Goal: Find specific page/section: Find specific page/section

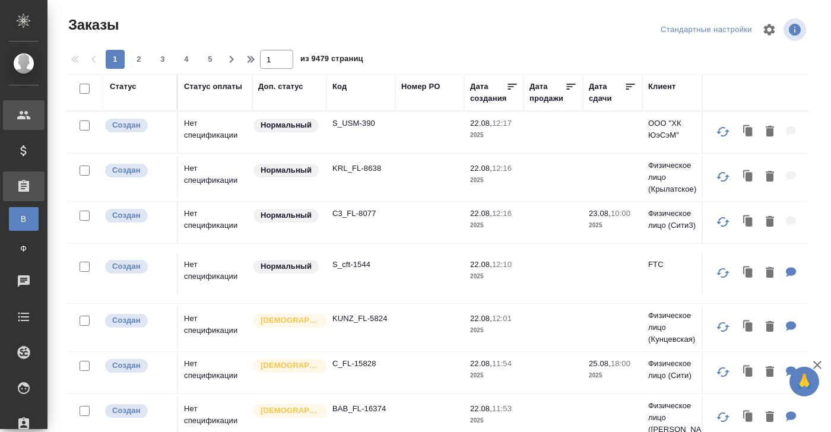
click at [31, 112] on div at bounding box center [33, 115] width 33 height 14
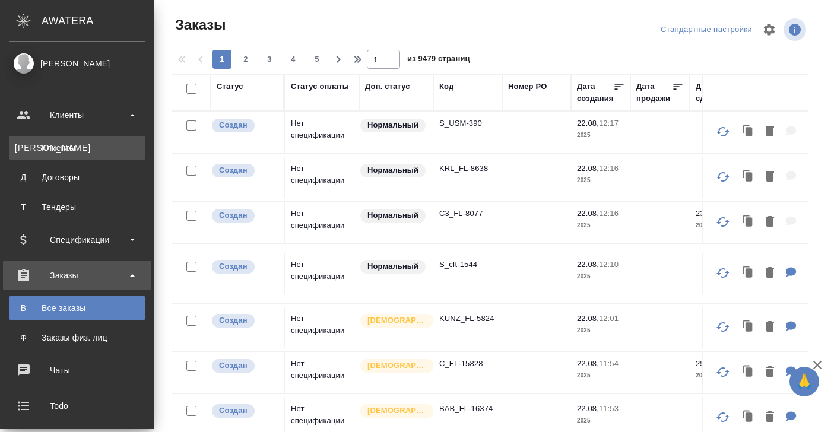
click at [45, 146] on div "Клиенты" at bounding box center [77, 148] width 125 height 12
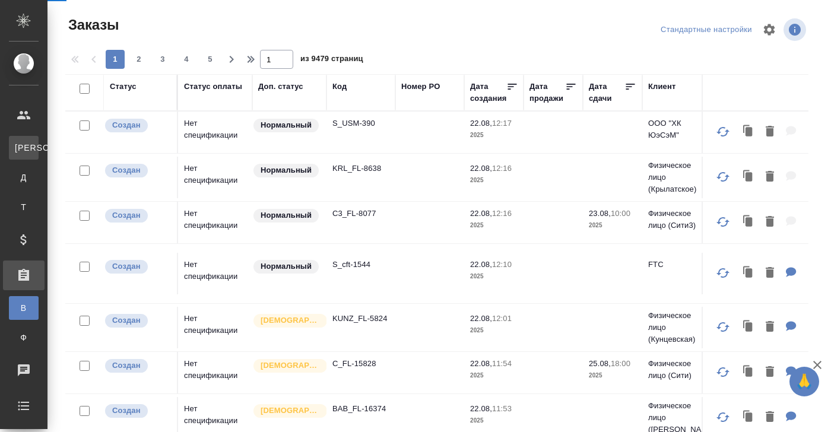
select select "RU"
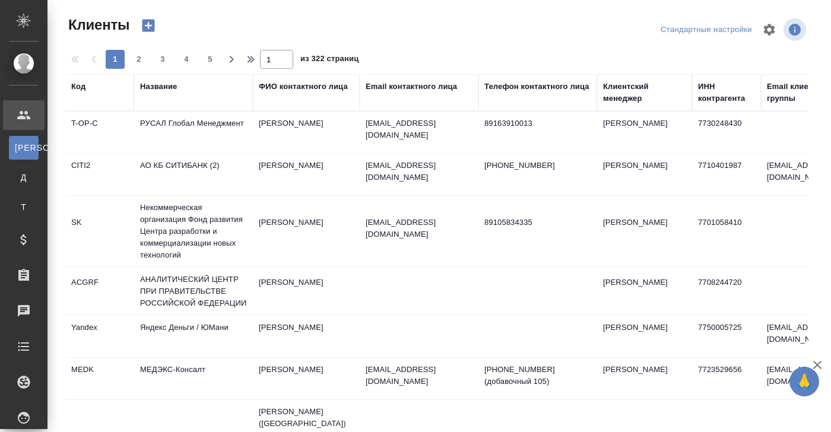
click at [24, 113] on div "Клиенты" at bounding box center [9, 115] width 30 height 18
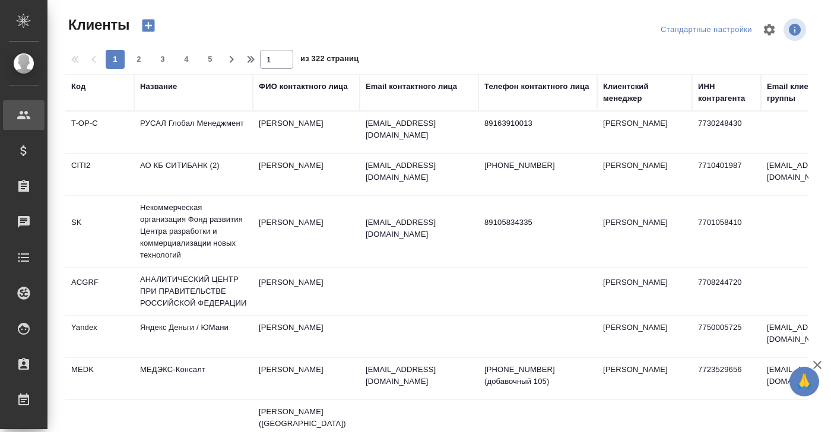
click at [161, 96] on div "Название" at bounding box center [193, 93] width 107 height 24
click at [161, 87] on div "Название" at bounding box center [158, 87] width 37 height 12
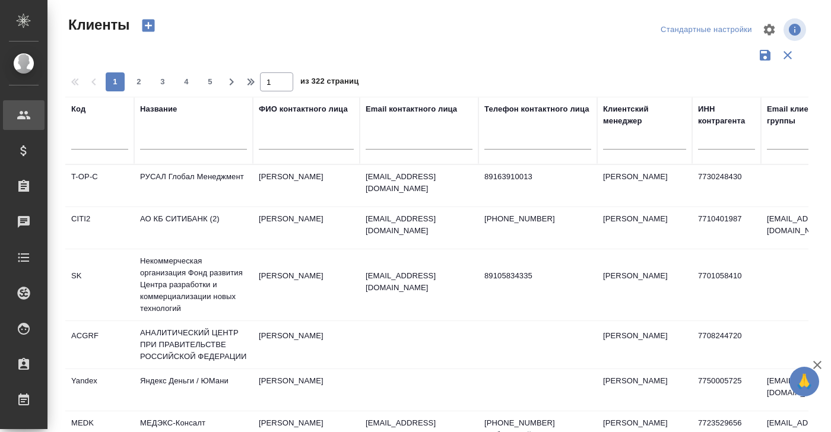
click at [152, 138] on input "text" at bounding box center [193, 142] width 107 height 15
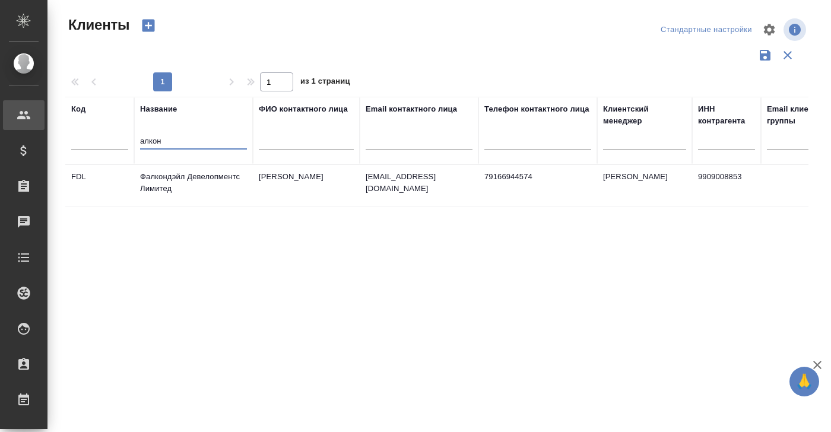
drag, startPoint x: 160, startPoint y: 140, endPoint x: 108, endPoint y: 141, distance: 52.9
click at [108, 141] on tr "Код Название алкон ФИО контактного лица Email контактного лица Телефон контактн…" at bounding box center [514, 131] width 898 height 68
type input "alcon"
click at [160, 175] on td "Alcon" at bounding box center [193, 186] width 119 height 42
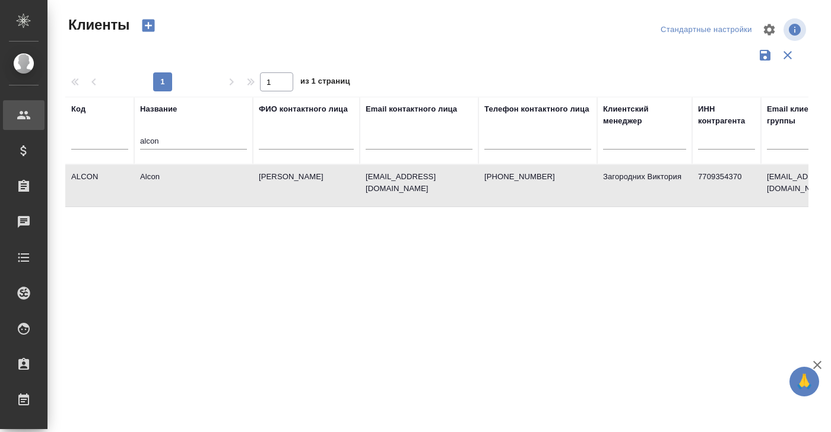
click at [160, 175] on td "Alcon" at bounding box center [193, 186] width 119 height 42
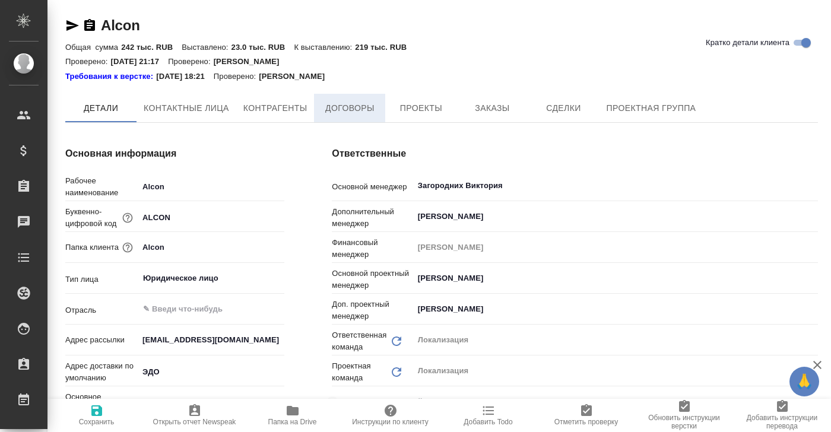
type textarea "x"
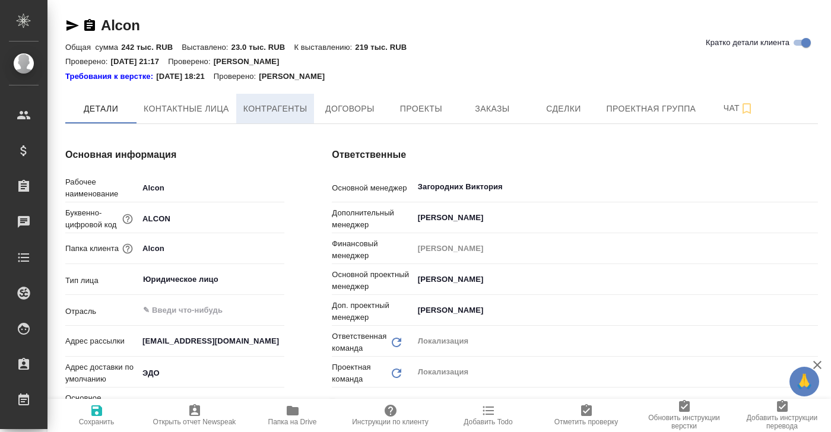
type textarea "x"
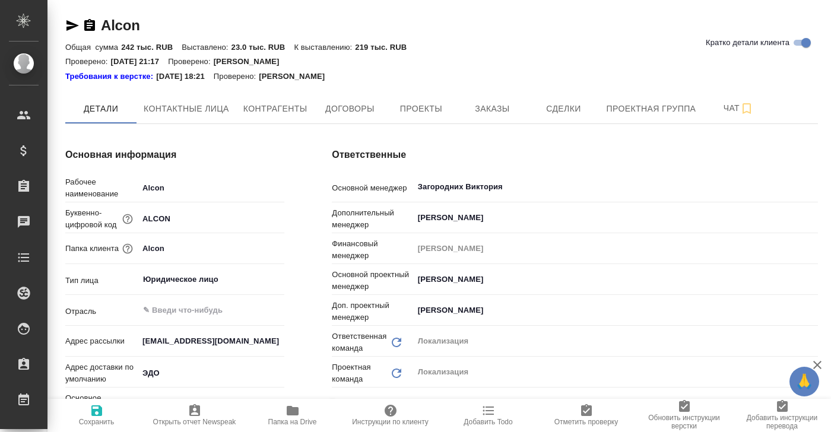
type textarea "x"
